Goal: Task Accomplishment & Management: Use online tool/utility

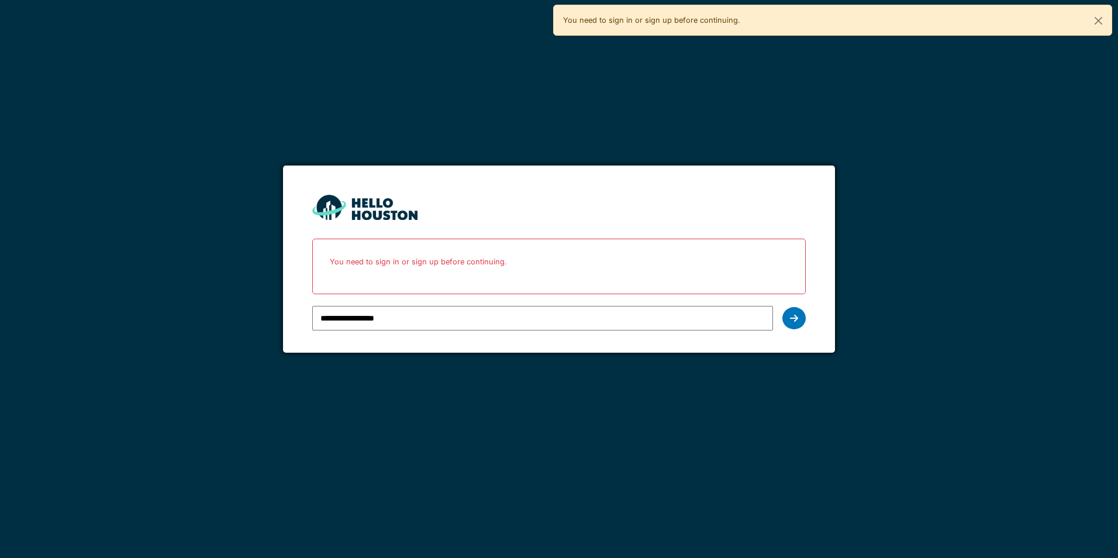
click at [321, 312] on input "**********" at bounding box center [542, 318] width 460 height 25
click at [790, 318] on icon at bounding box center [794, 318] width 8 height 9
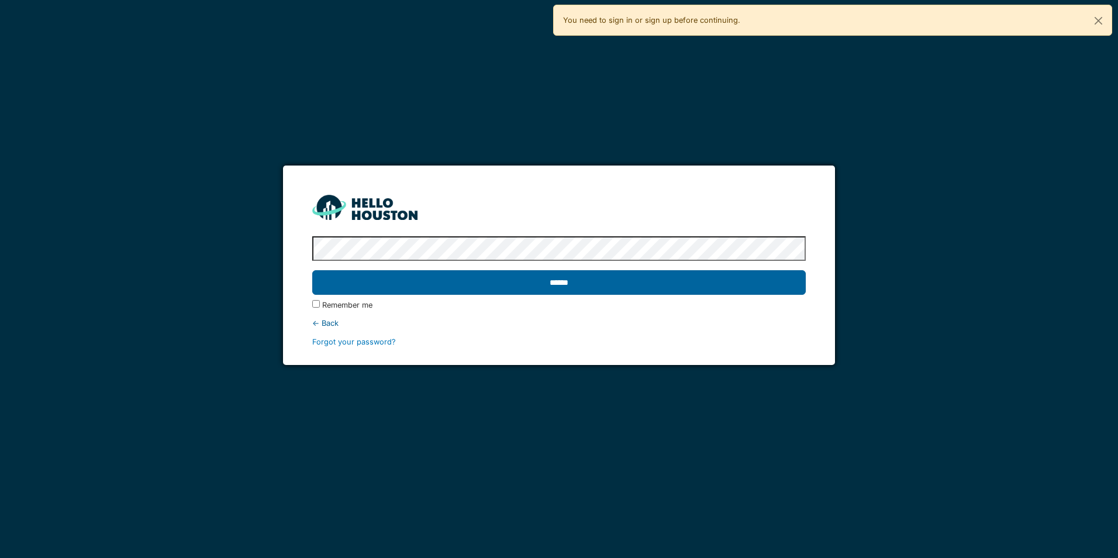
click at [461, 278] on input "******" at bounding box center [558, 282] width 493 height 25
